Goal: Transaction & Acquisition: Purchase product/service

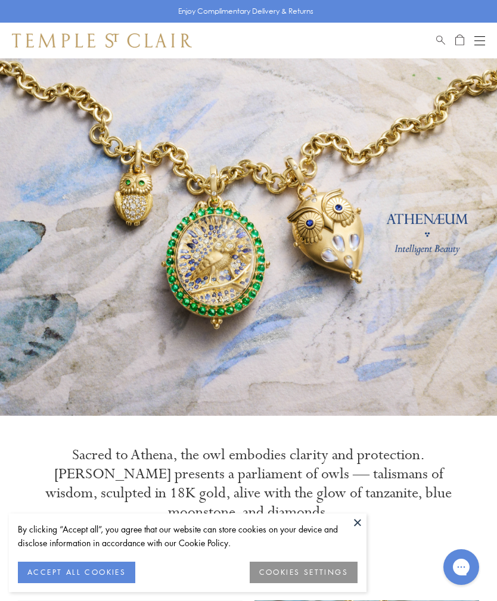
click at [443, 37] on span "Search" at bounding box center [440, 38] width 9 height 10
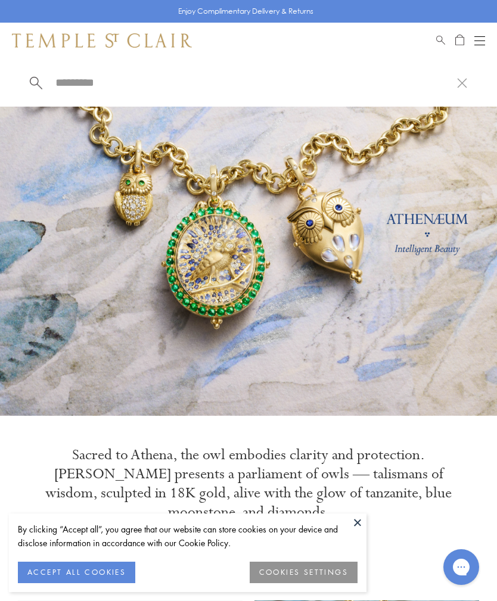
click at [438, 41] on span "Search" at bounding box center [440, 38] width 9 height 10
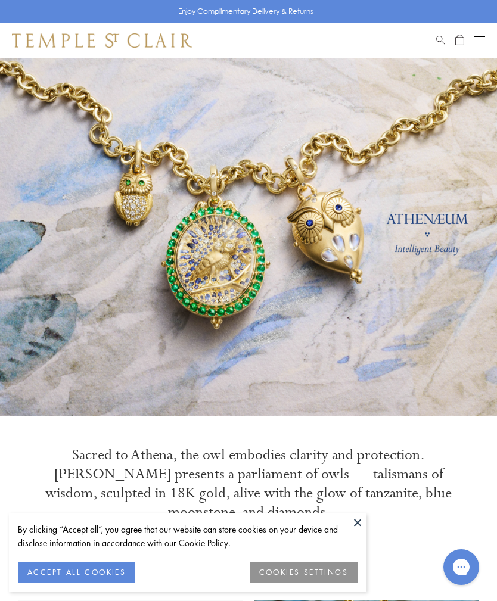
click at [0, 0] on div "POPUP Form" at bounding box center [0, 0] width 0 height 0
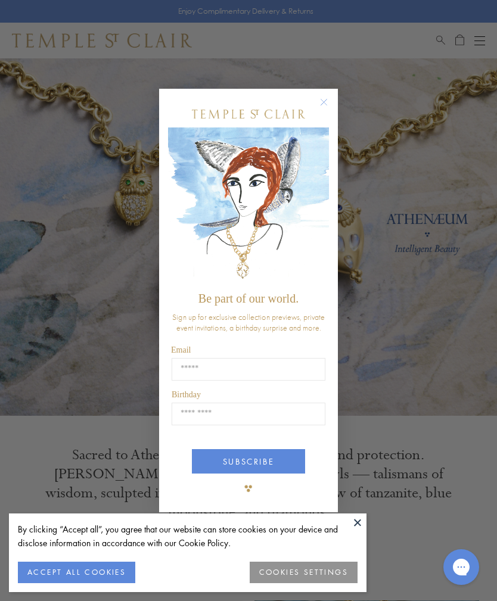
click at [319, 106] on circle "Close dialog" at bounding box center [324, 102] width 14 height 14
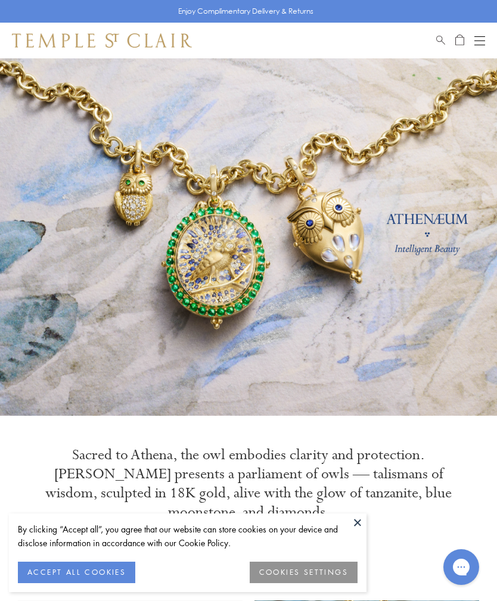
click at [439, 39] on span "Search" at bounding box center [440, 38] width 9 height 10
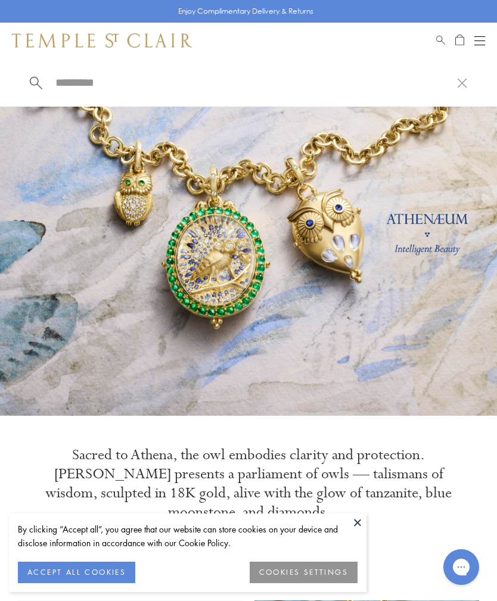
click at [76, 89] on input "search" at bounding box center [255, 83] width 403 height 14
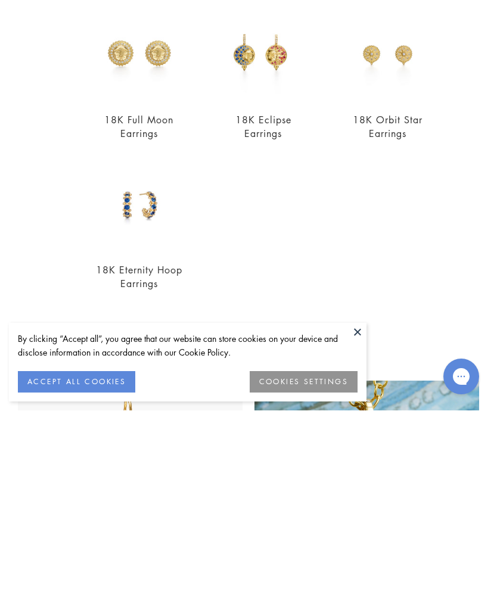
scroll to position [54, 0]
type input "**********"
click at [94, 562] on button "ACCEPT ALL COOKIES" at bounding box center [76, 572] width 117 height 21
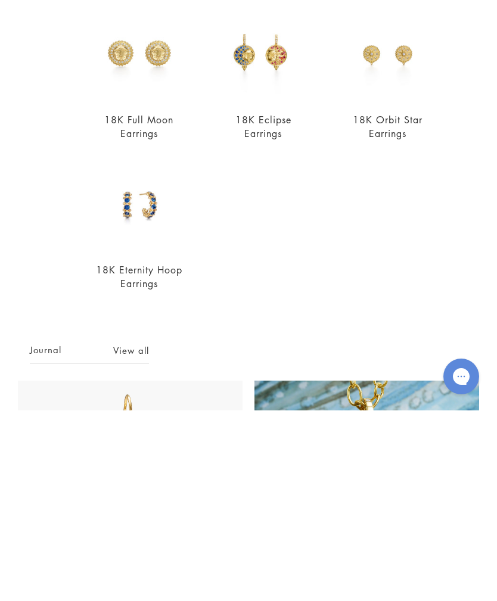
scroll to position [245, 0]
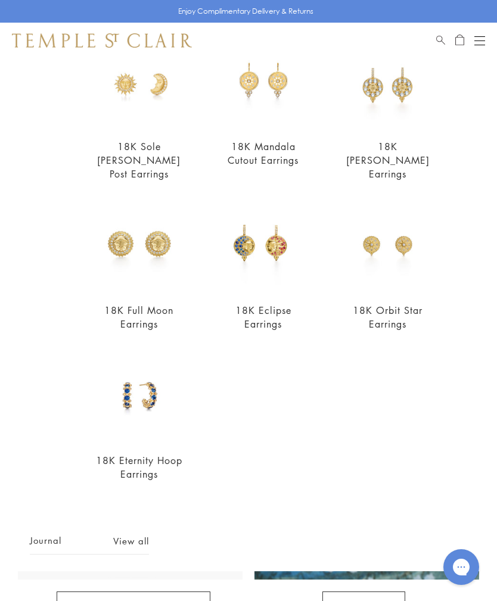
click at [132, 534] on link "View all" at bounding box center [131, 540] width 36 height 13
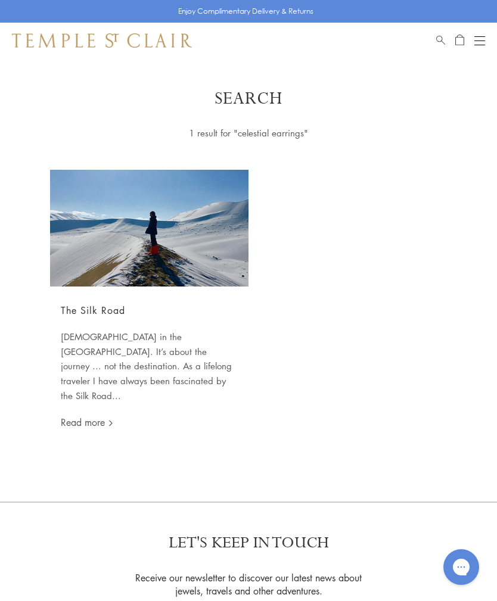
click at [438, 43] on link "Search" at bounding box center [440, 40] width 9 height 14
click at [79, 82] on input "search" at bounding box center [255, 83] width 403 height 14
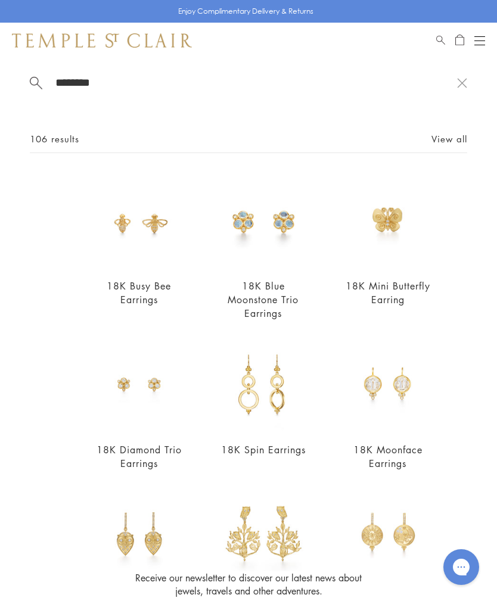
type input "********"
click at [476, 154] on div "******** 106 results View all 18K Busy Bee Earrings $3,200 18K Blue Moonstone T…" at bounding box center [248, 314] width 497 height 513
click at [445, 139] on link "View all" at bounding box center [449, 138] width 36 height 13
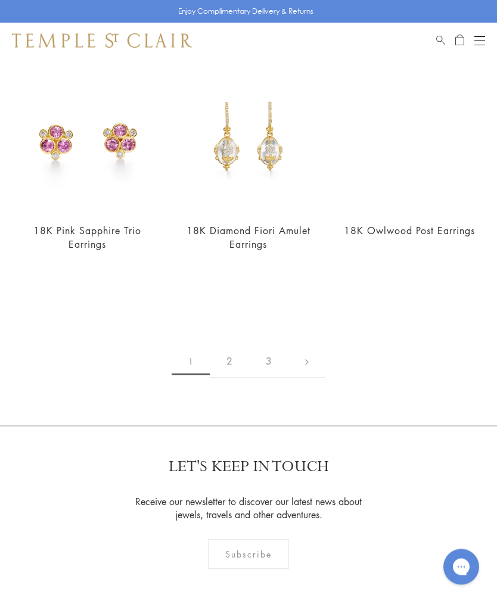
scroll to position [2583, 0]
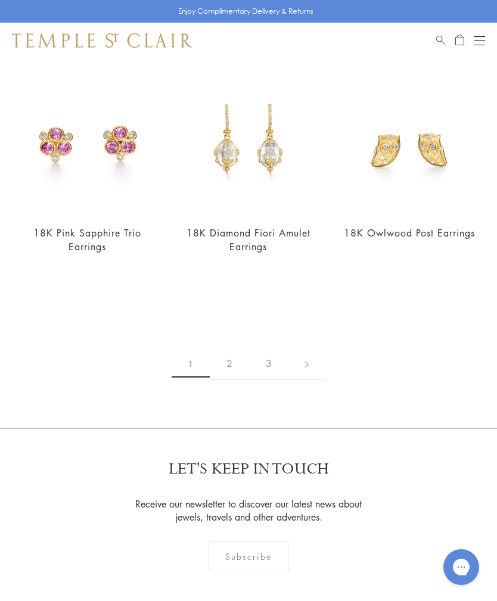
click at [230, 347] on link "2" at bounding box center [229, 363] width 39 height 33
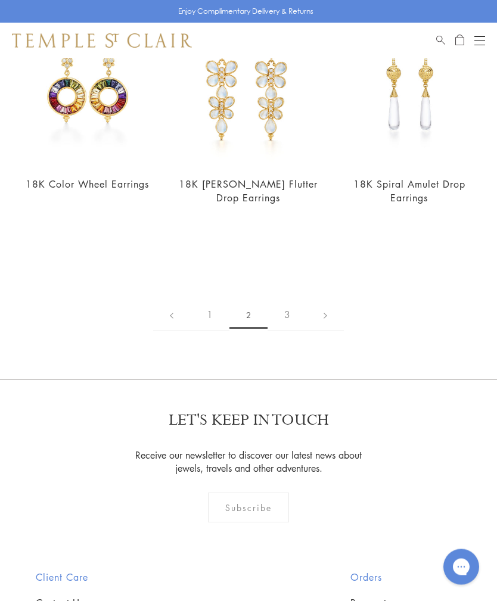
scroll to position [2684, 0]
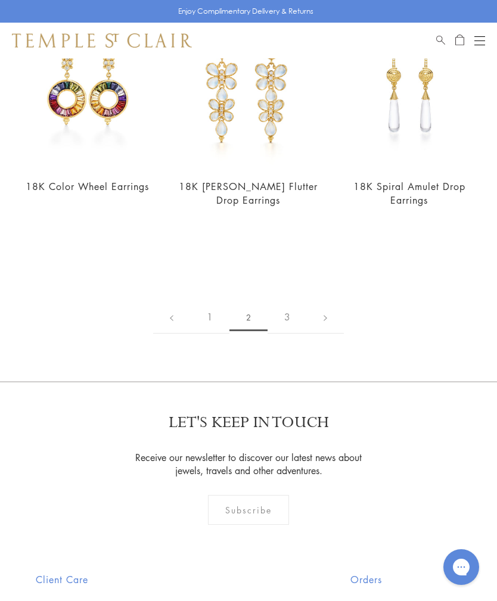
click at [295, 301] on link "3" at bounding box center [286, 317] width 39 height 33
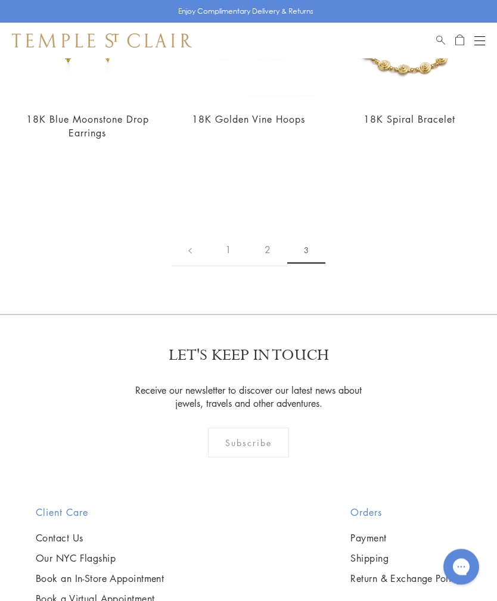
scroll to position [2444, 0]
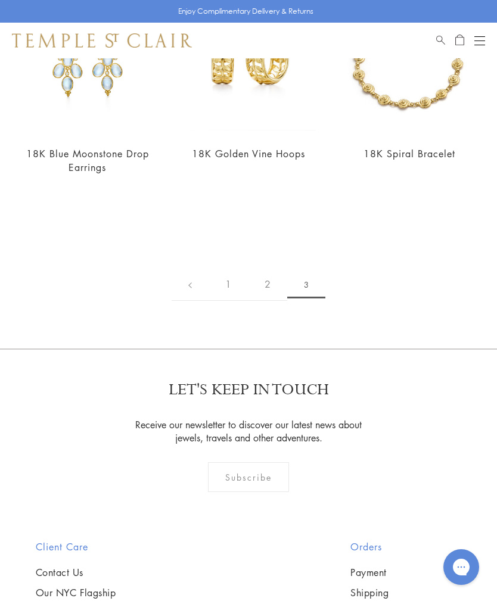
click at [233, 298] on link "1" at bounding box center [227, 284] width 39 height 33
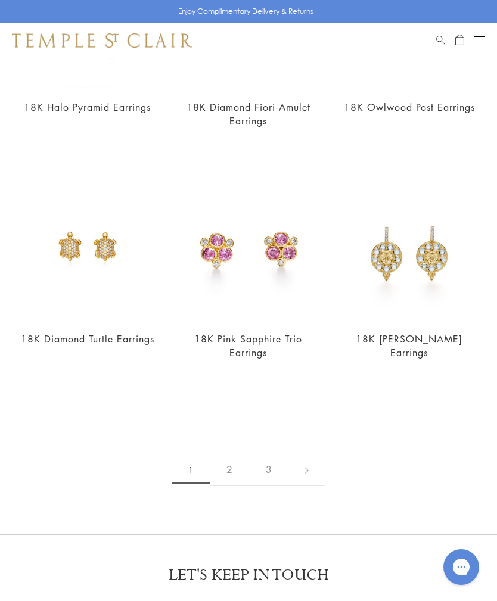
scroll to position [2493, 0]
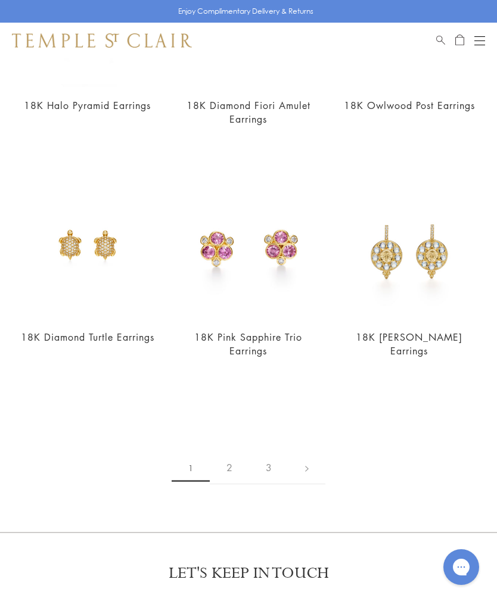
click at [229, 451] on link "2" at bounding box center [229, 467] width 39 height 33
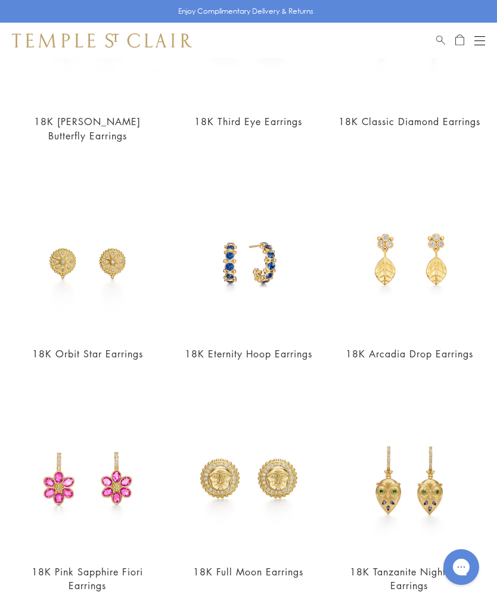
scroll to position [430, 0]
